Goal: Obtain resource: Obtain resource

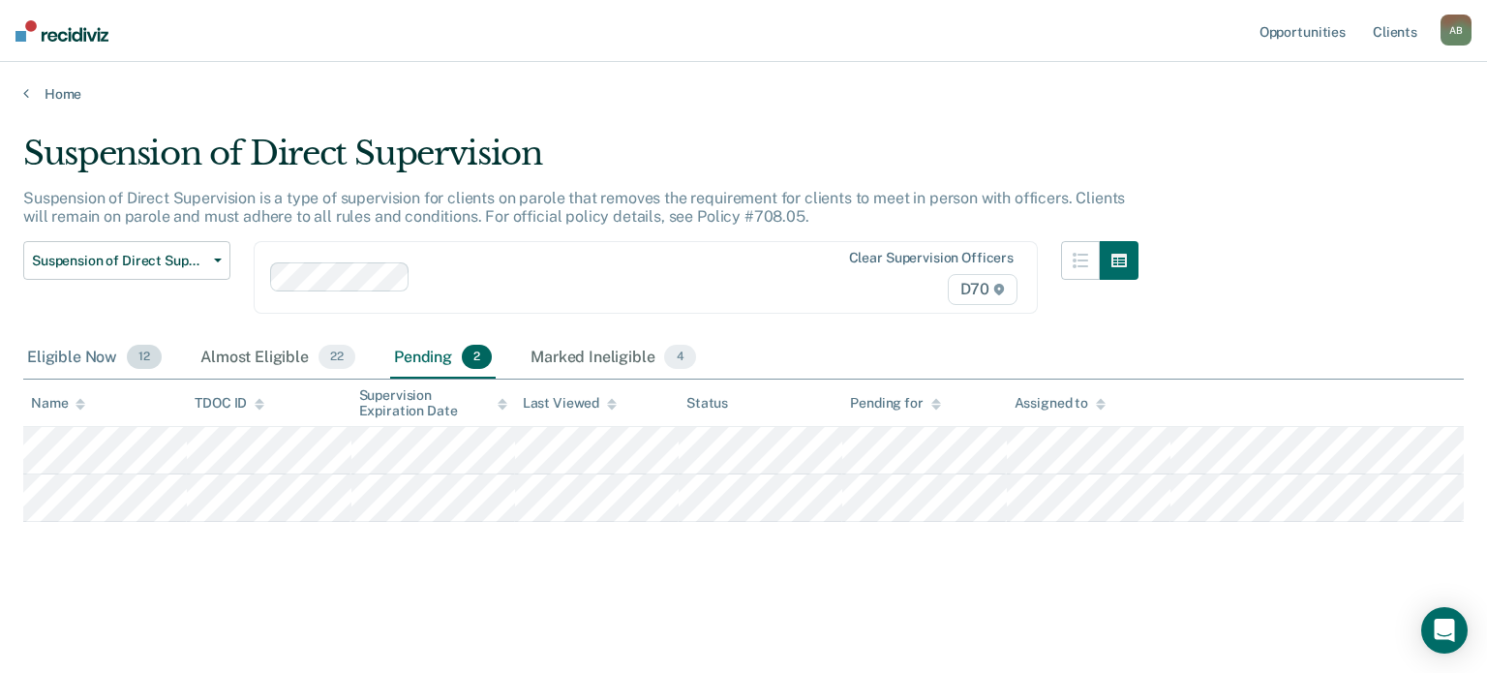
click at [85, 347] on div "Eligible Now 12" at bounding box center [94, 358] width 142 height 43
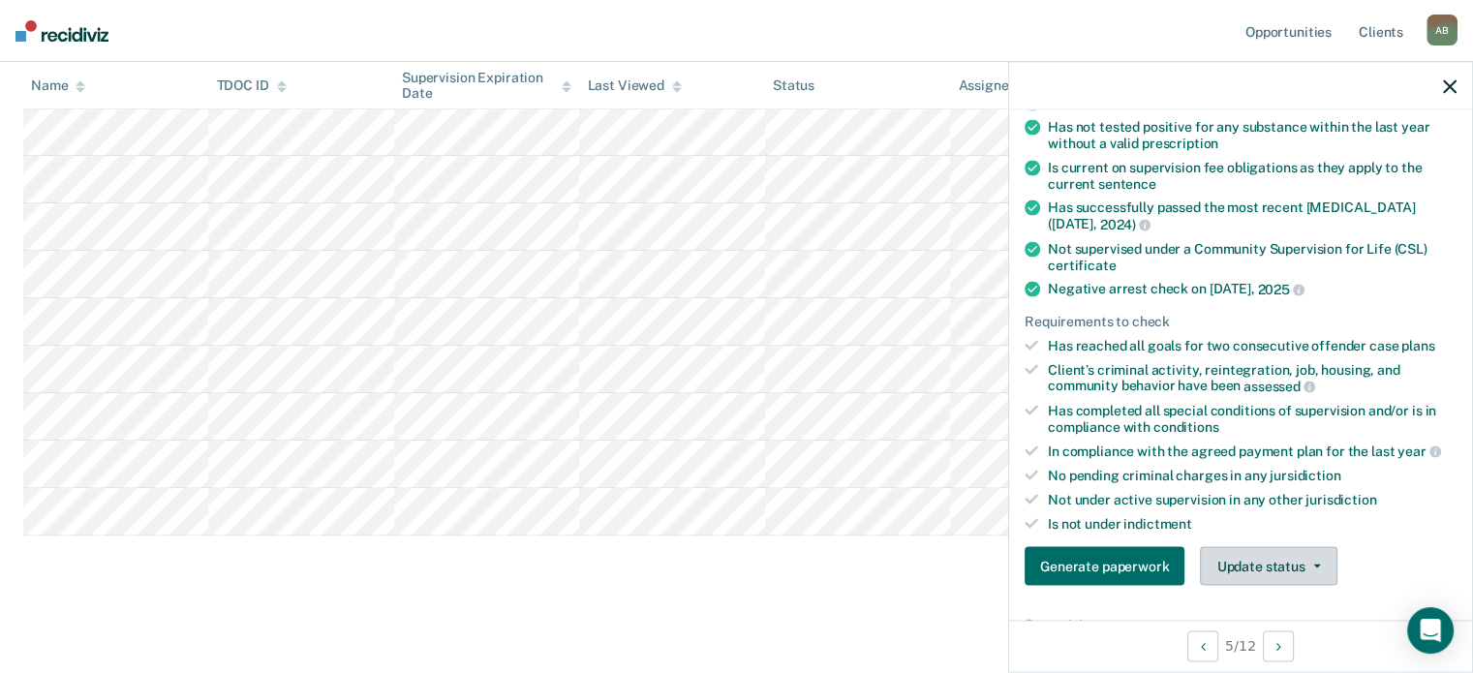
scroll to position [387, 0]
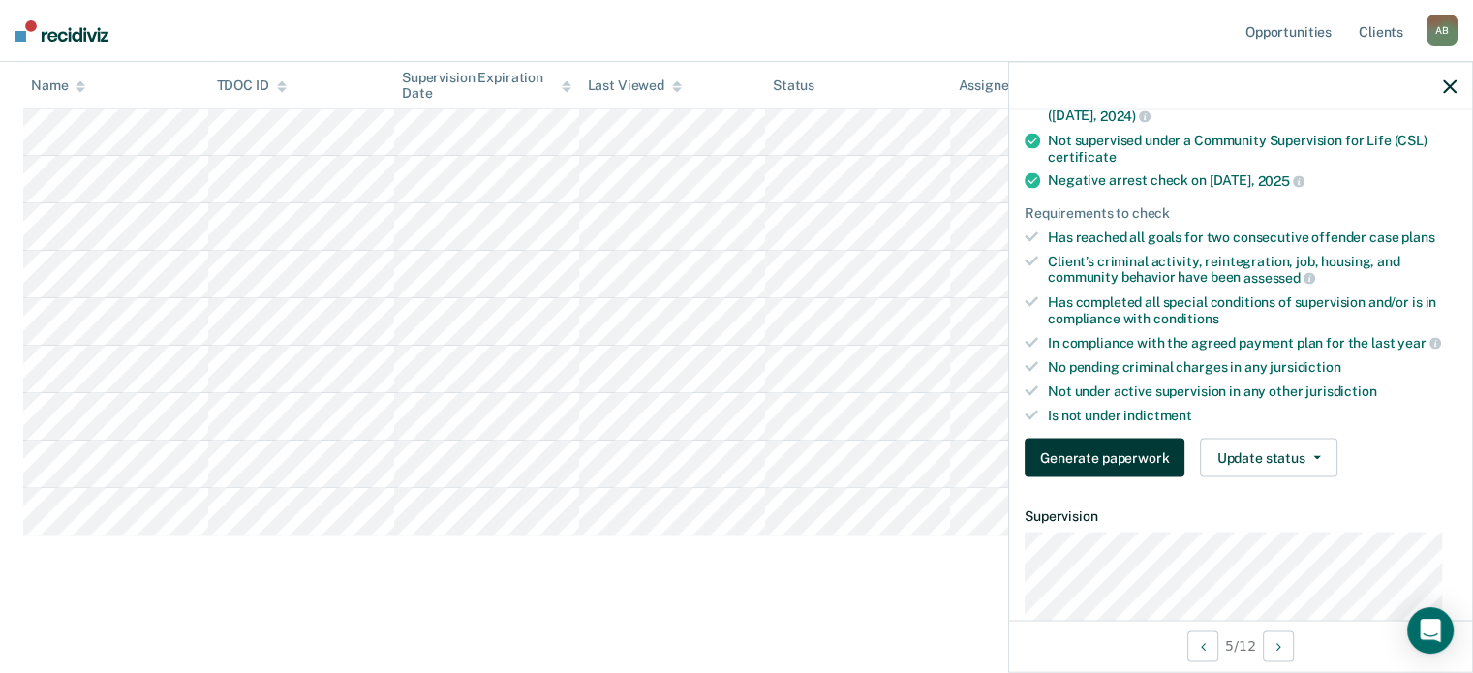
click at [1107, 455] on button "Generate paperwork" at bounding box center [1104, 458] width 160 height 39
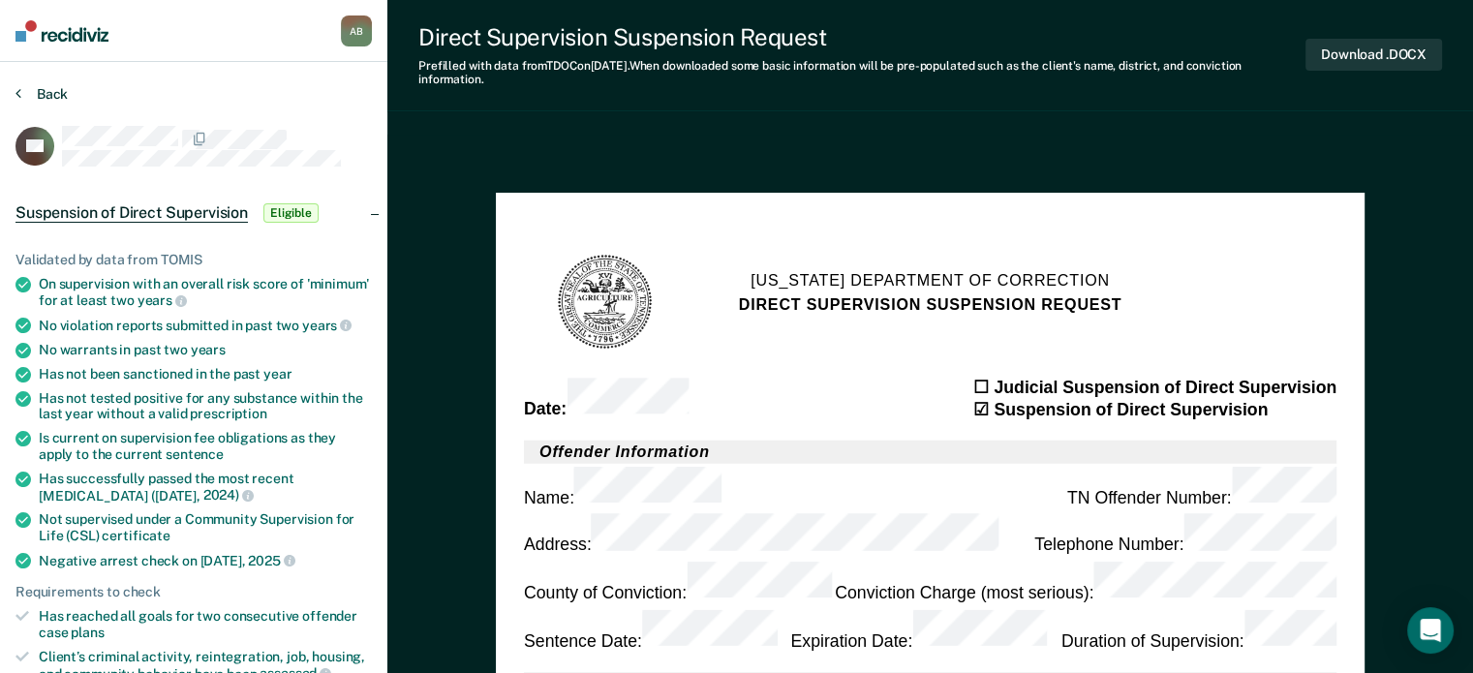
click at [51, 90] on button "Back" at bounding box center [41, 93] width 52 height 17
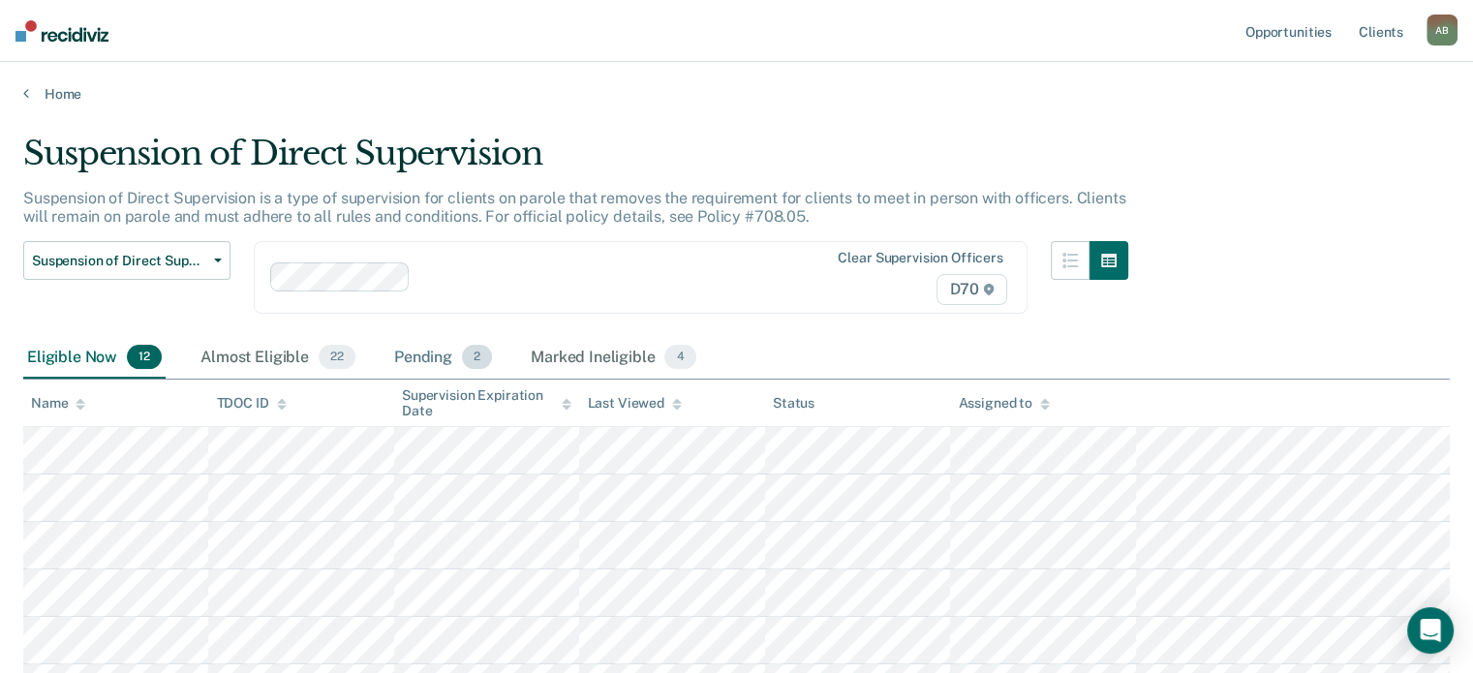
click at [450, 345] on div "Pending 2" at bounding box center [443, 358] width 106 height 43
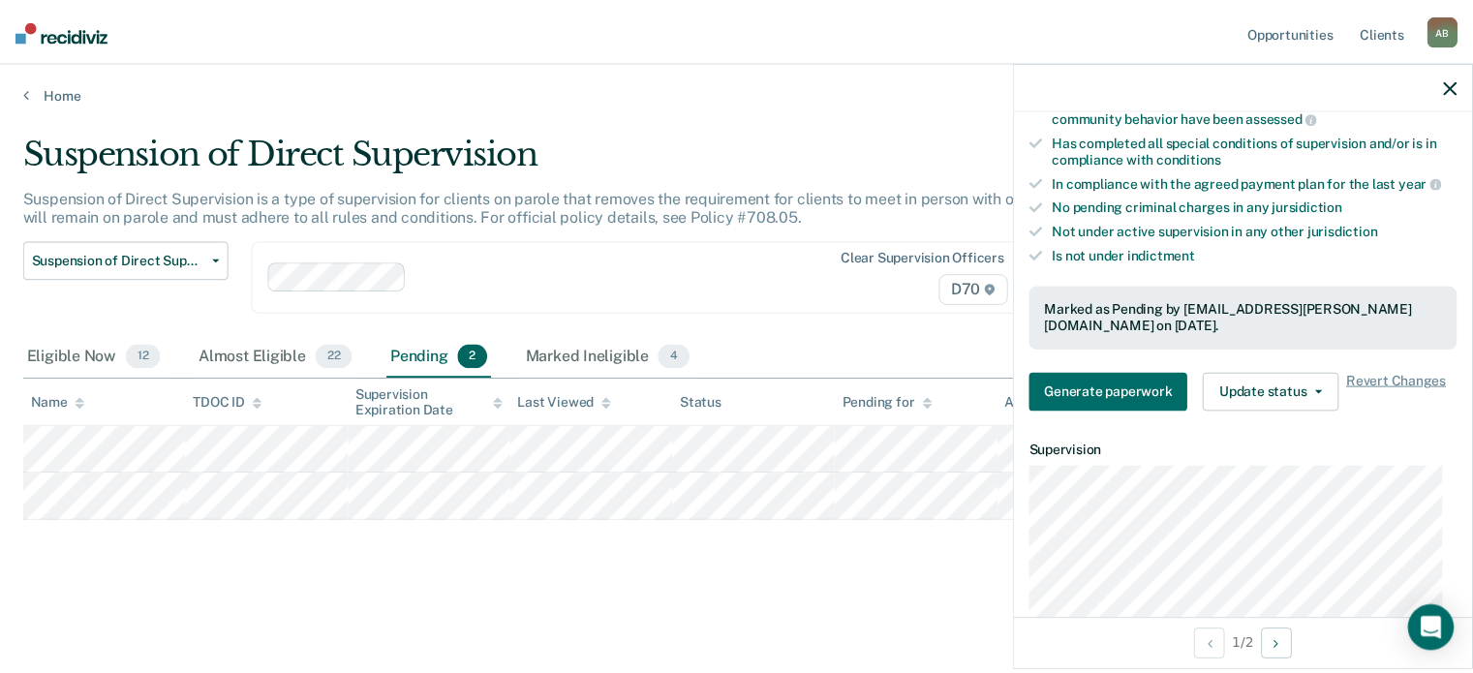
scroll to position [581, 0]
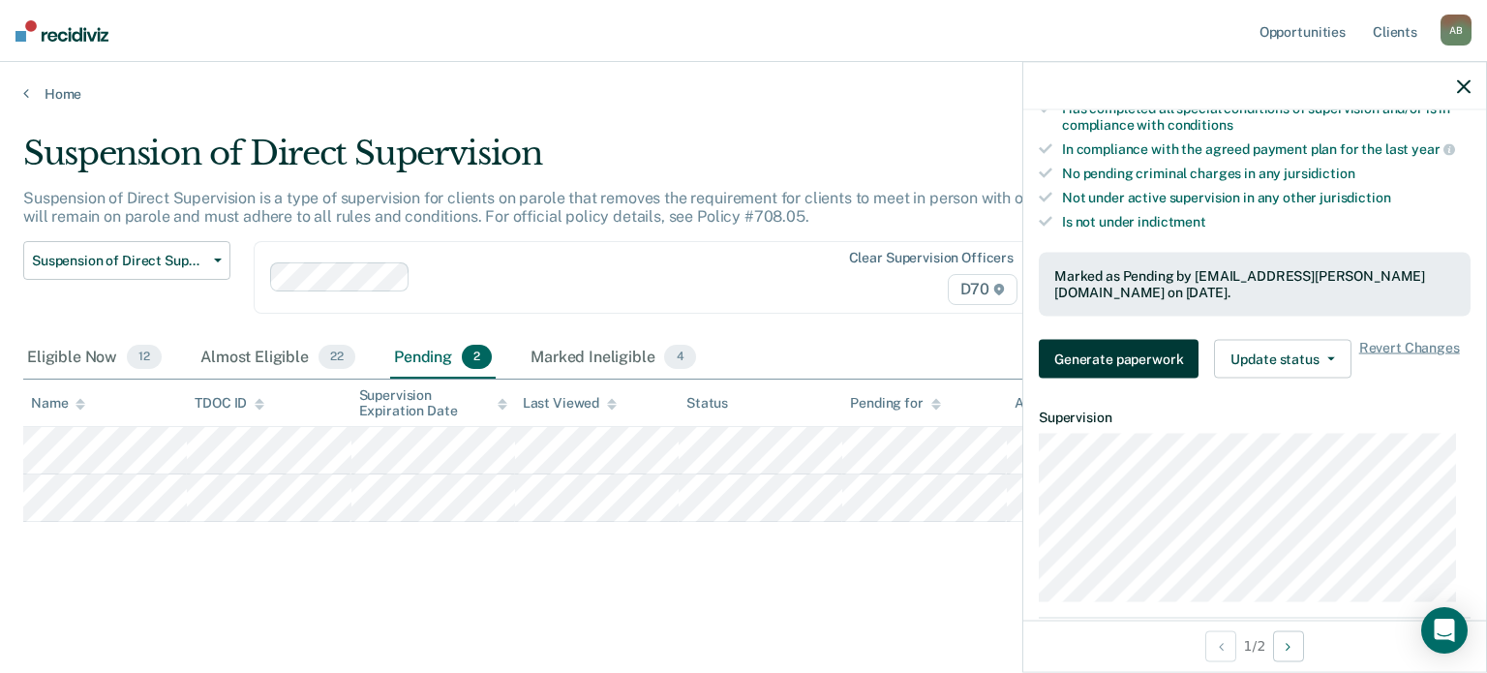
click at [1146, 364] on button "Generate paperwork" at bounding box center [1119, 359] width 160 height 39
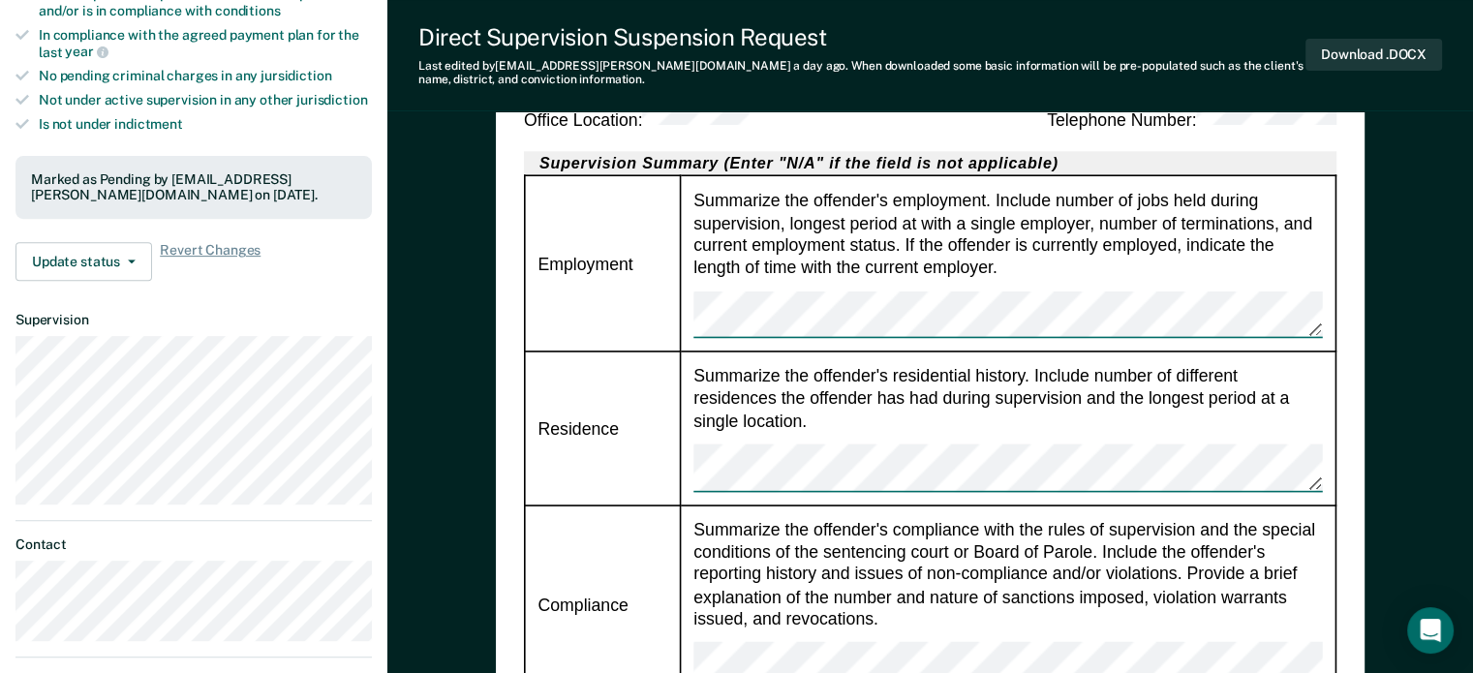
scroll to position [581, 0]
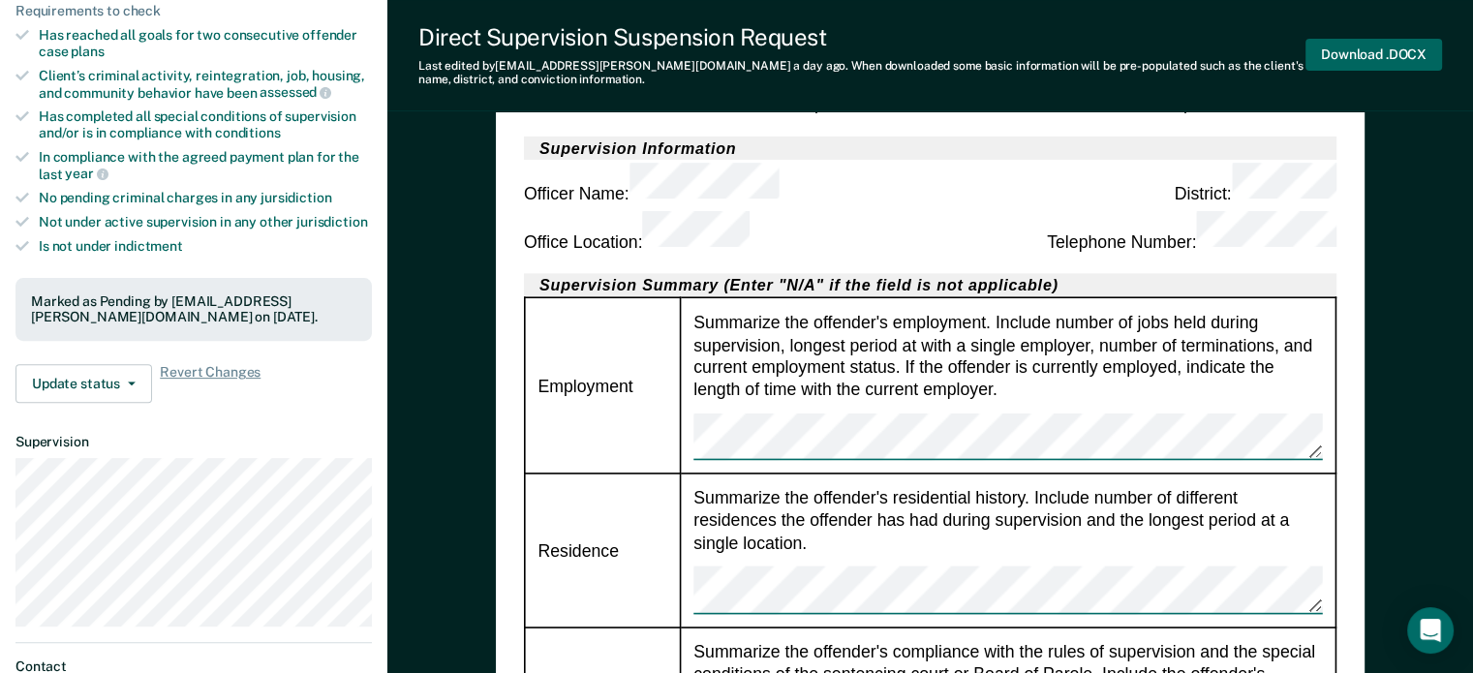
click at [1402, 58] on button "Download .DOCX" at bounding box center [1373, 55] width 137 height 32
click at [1379, 55] on button "Download .DOCX" at bounding box center [1373, 55] width 137 height 32
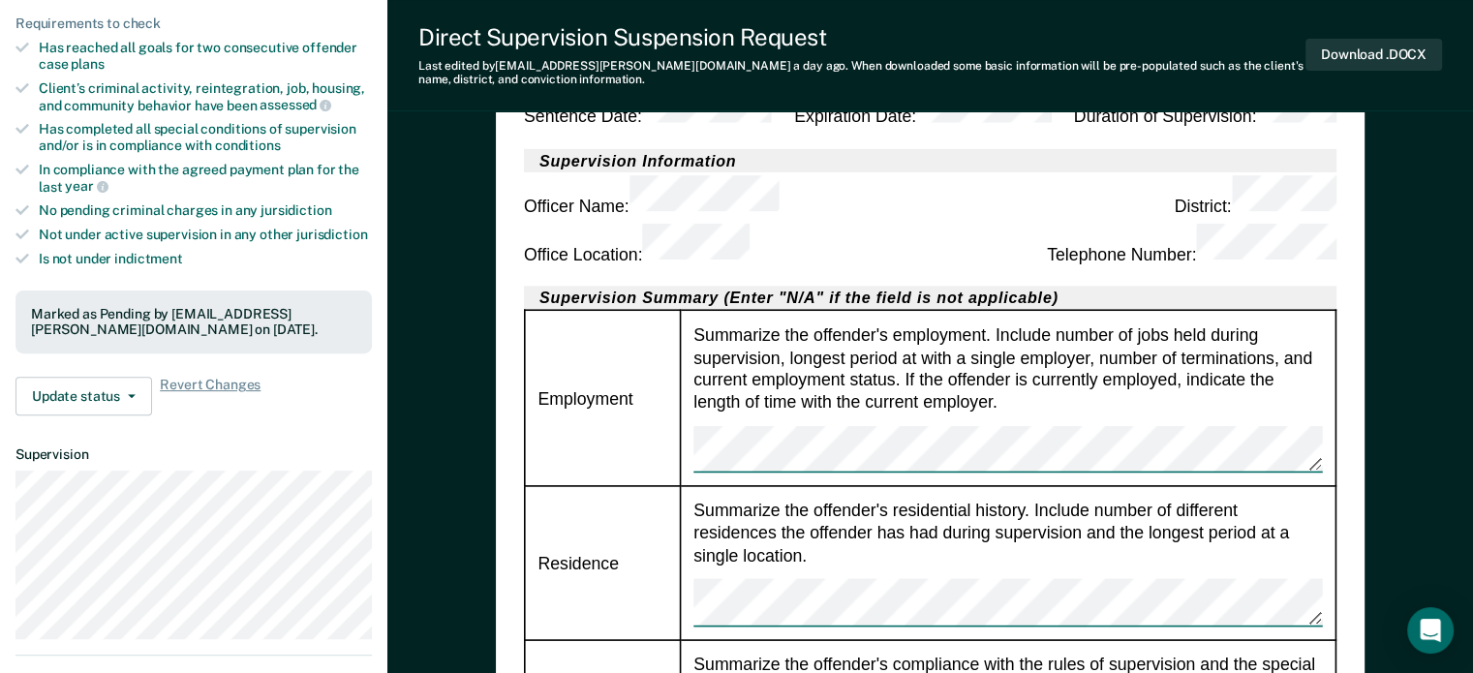
scroll to position [678, 0]
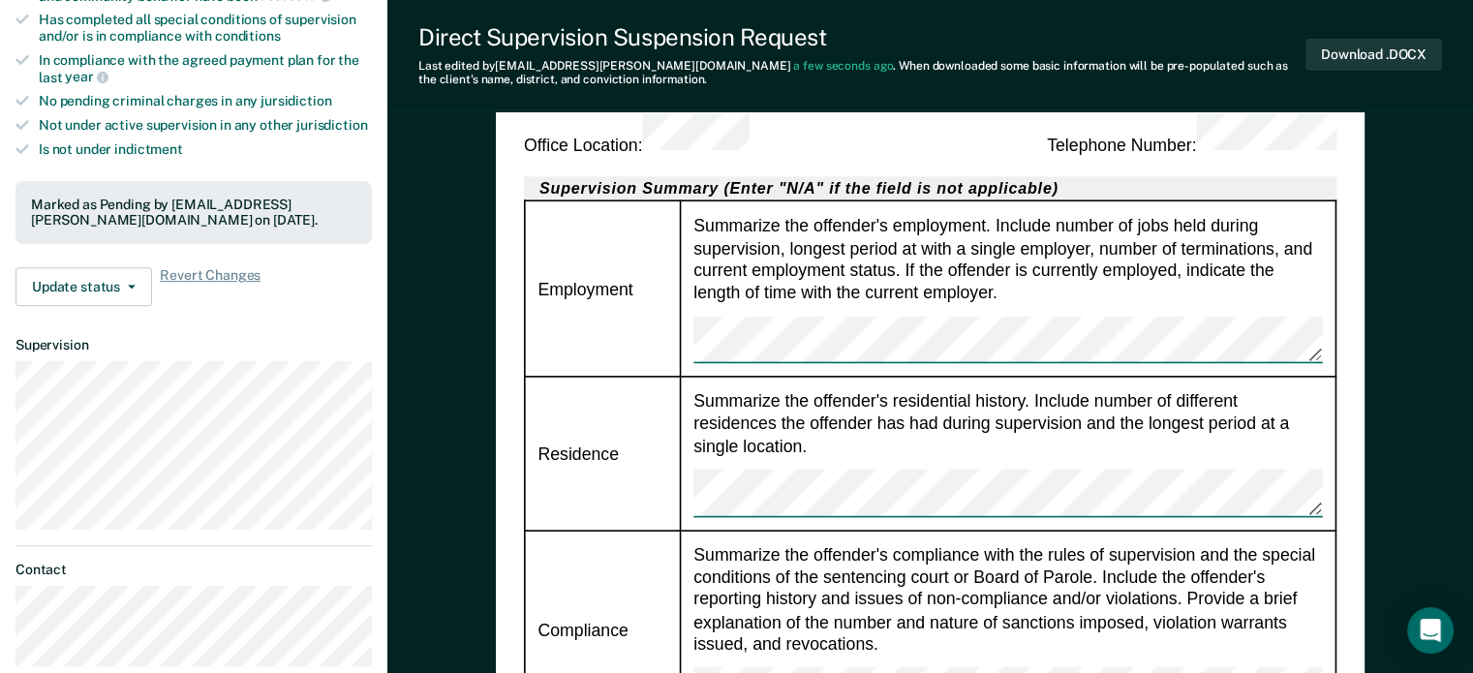
type textarea "x"
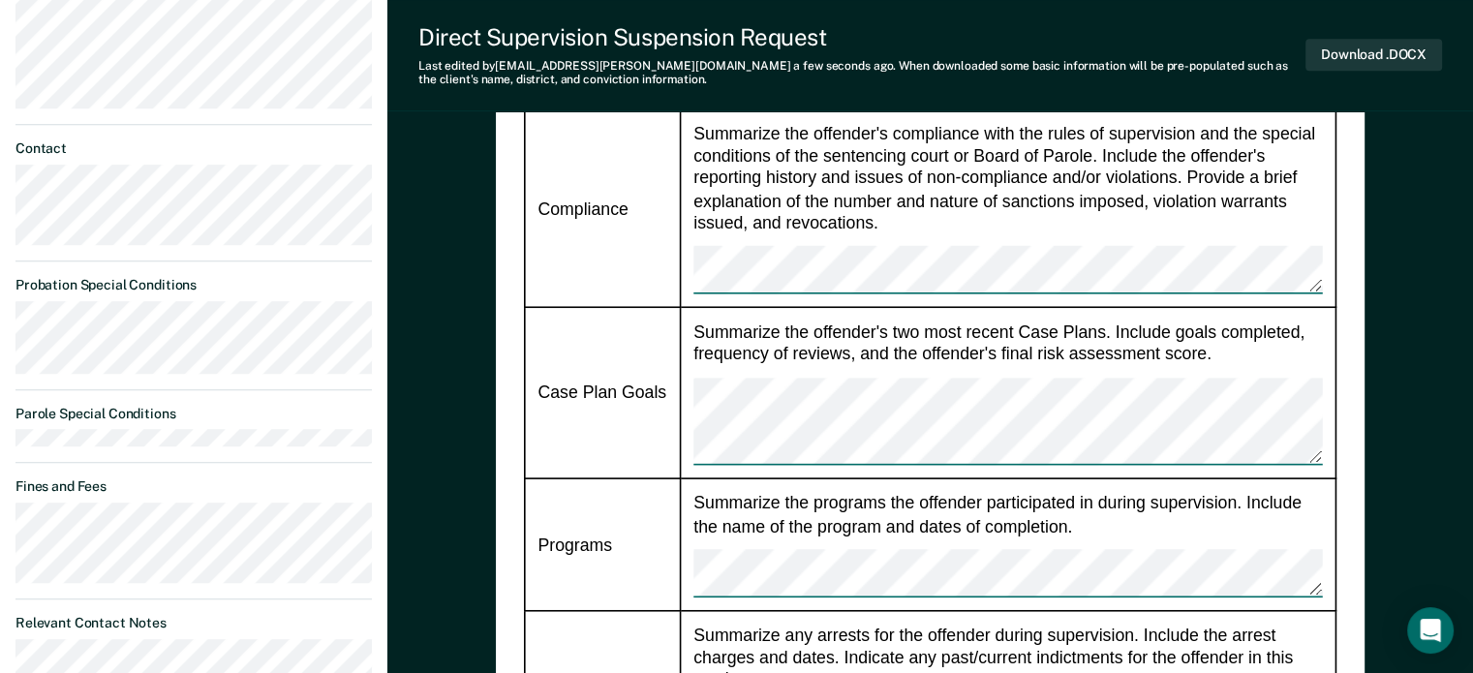
scroll to position [1065, 0]
